Goal: Task Accomplishment & Management: Use online tool/utility

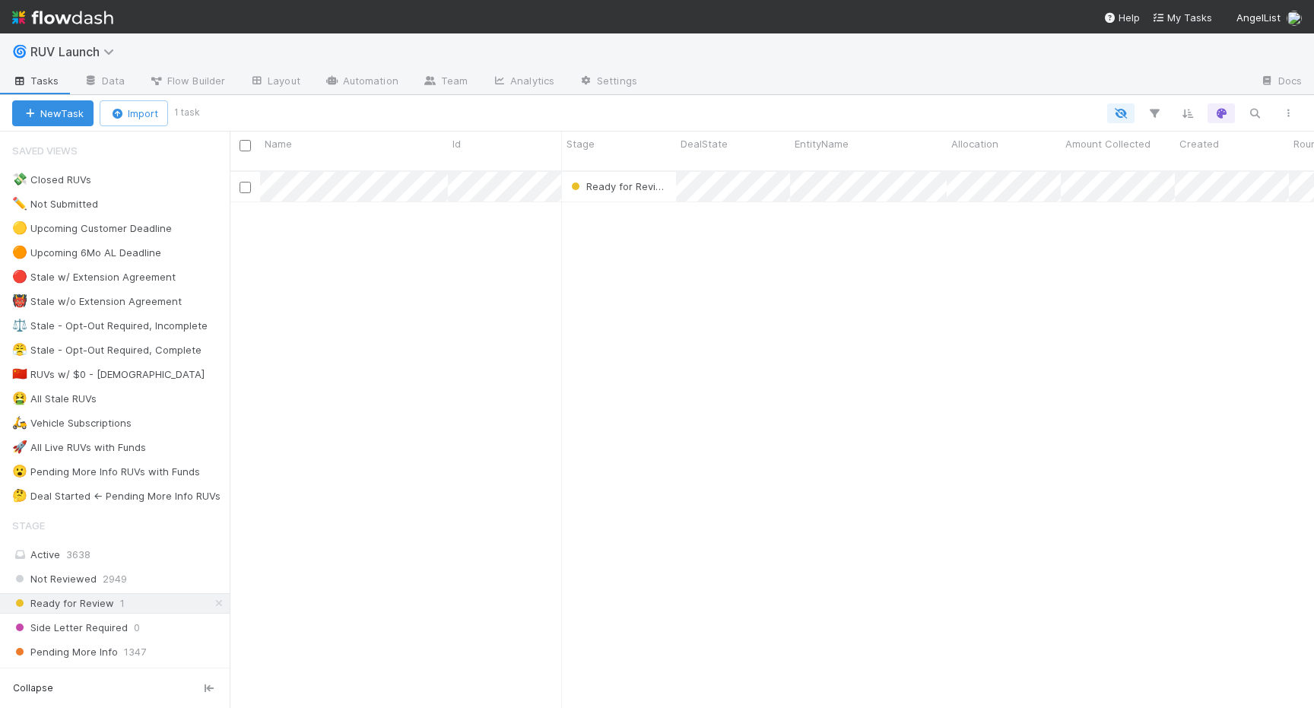
scroll to position [549, 1084]
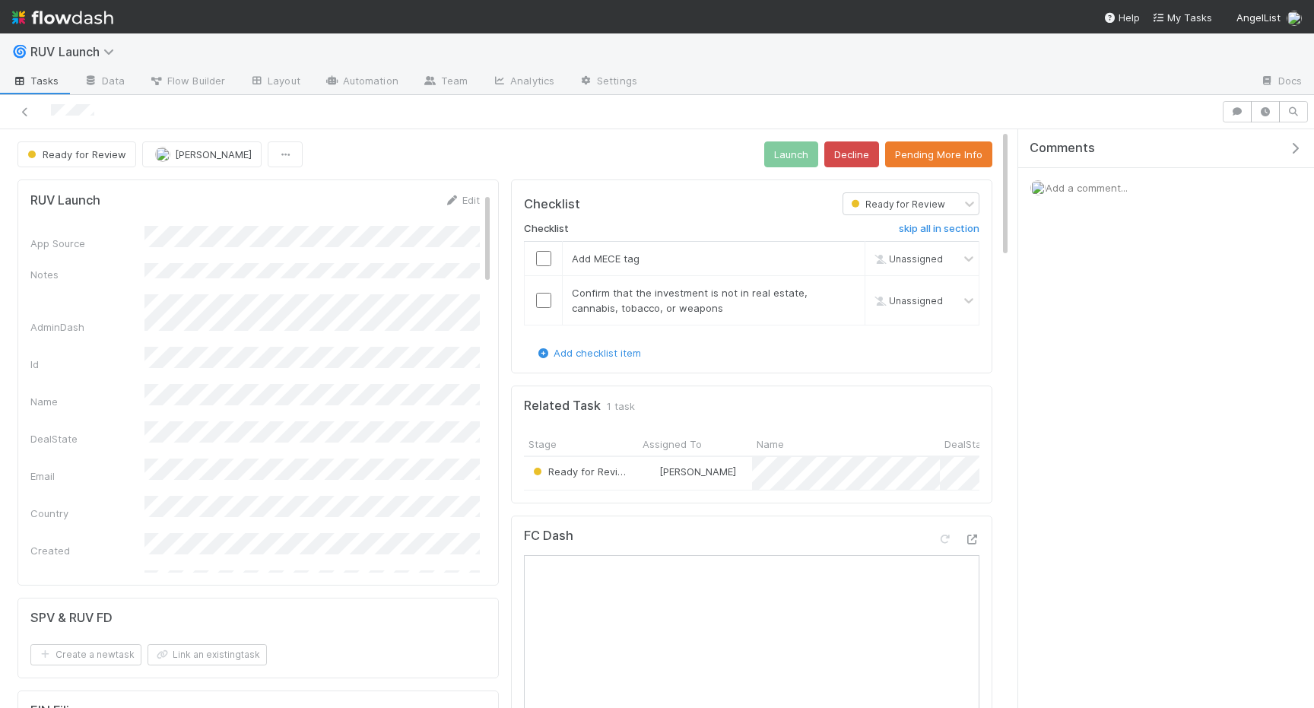
scroll to position [24, 0]
click at [85, 166] on button "Ready for Review" at bounding box center [76, 154] width 119 height 26
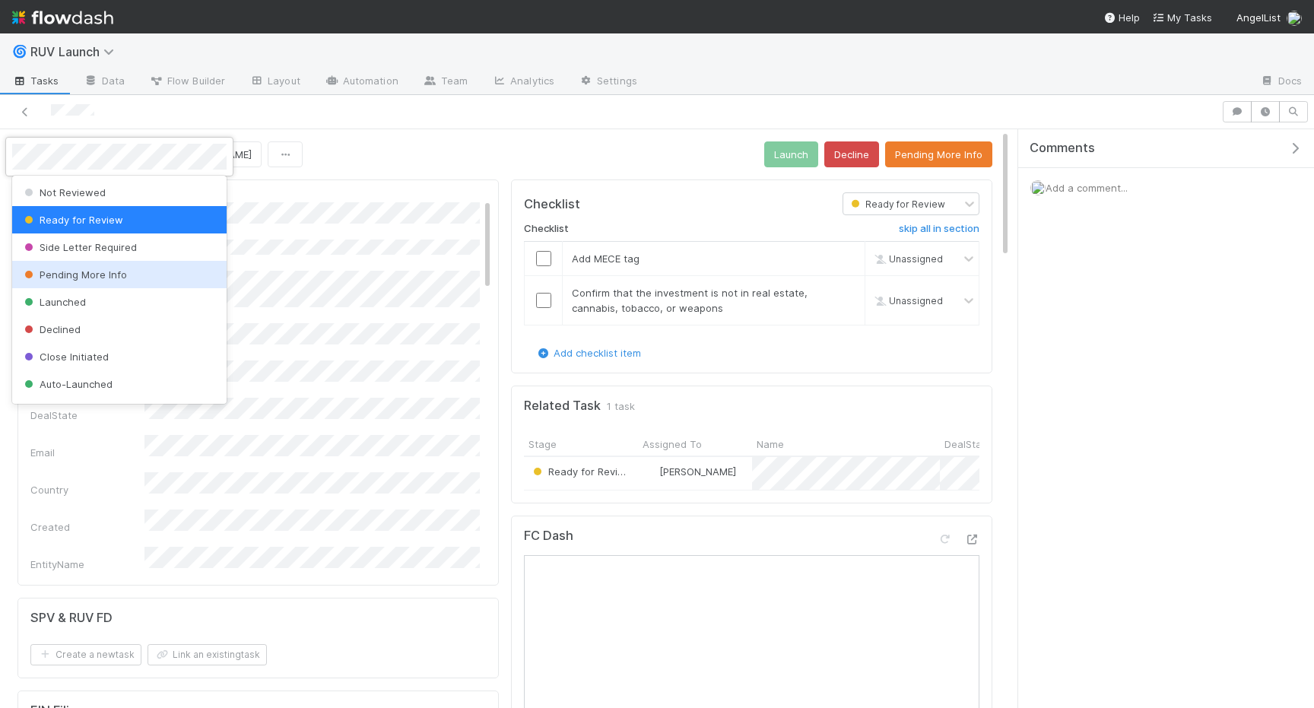
click at [84, 275] on span "Pending More Info" at bounding box center [74, 274] width 106 height 12
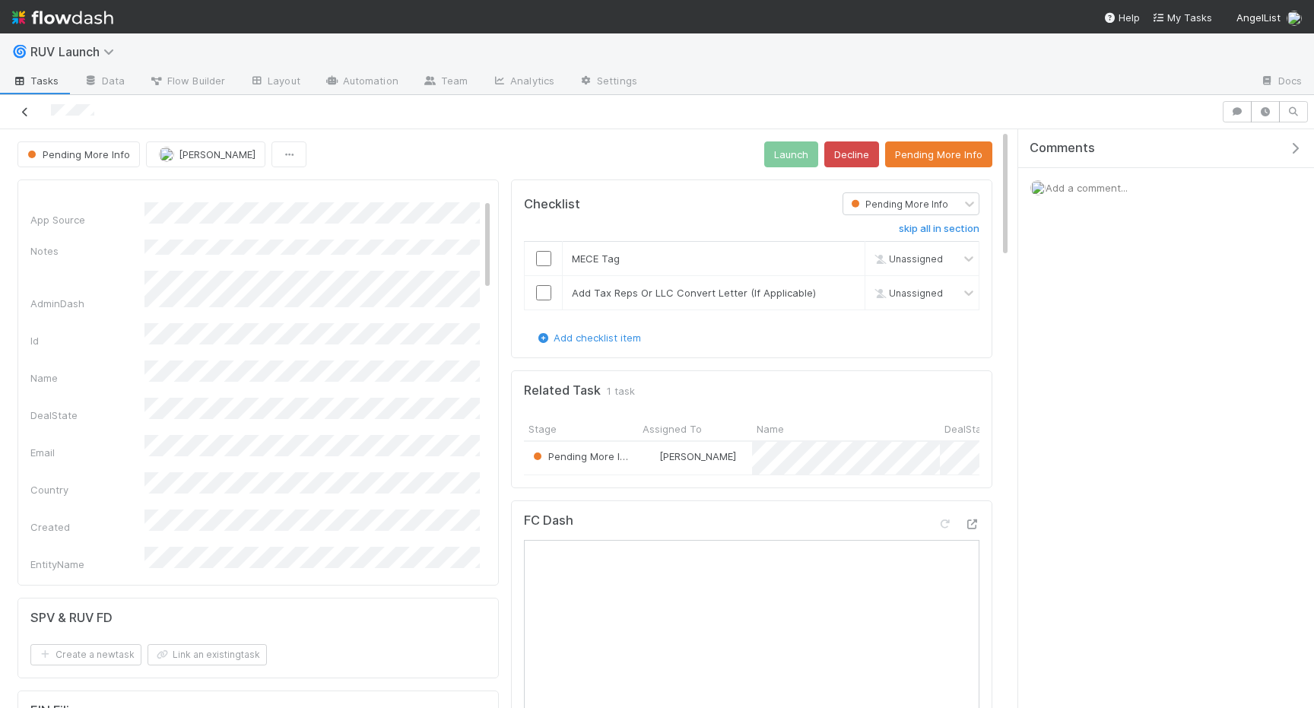
click at [27, 118] on link at bounding box center [24, 111] width 15 height 15
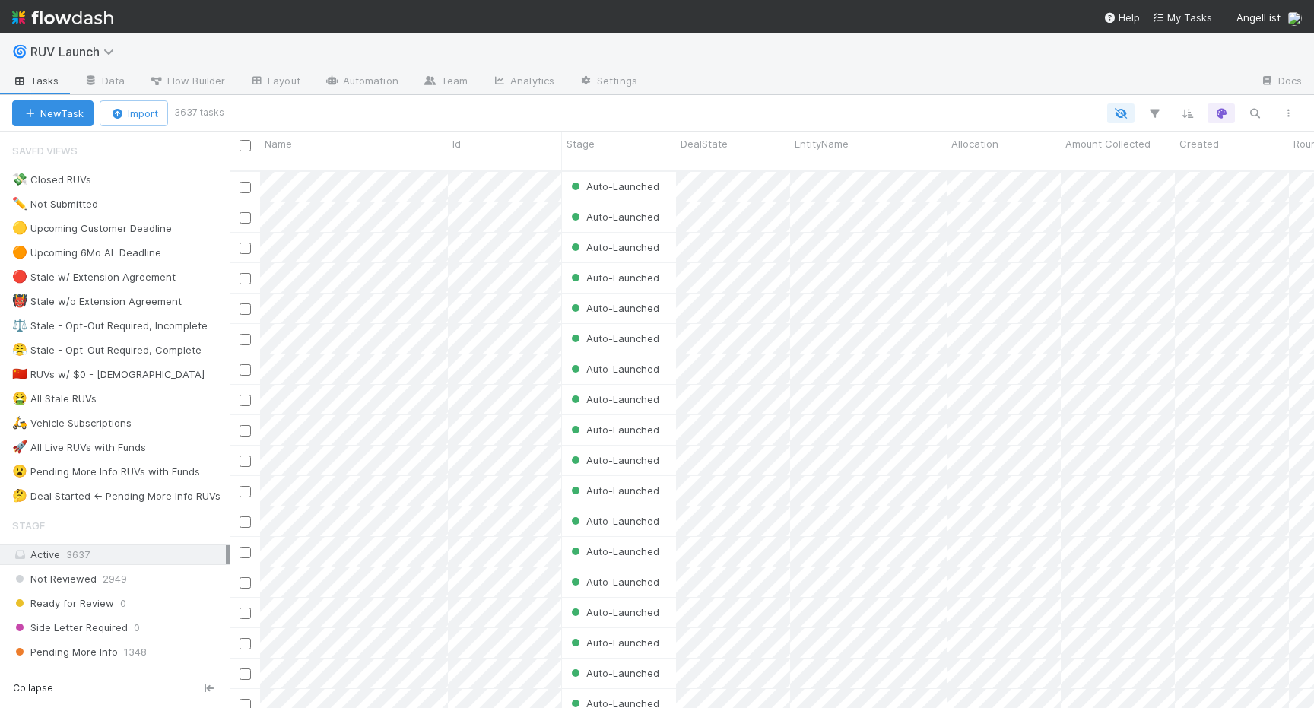
scroll to position [0, 1]
